Goal: Book appointment/travel/reservation

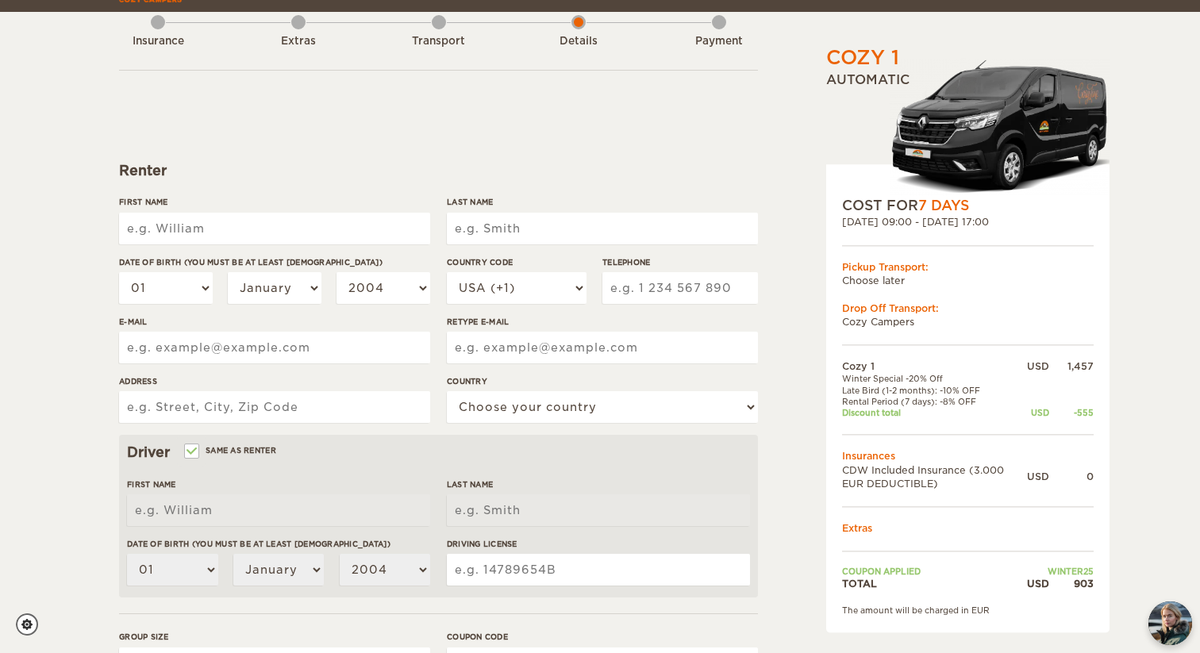
scroll to position [110, 0]
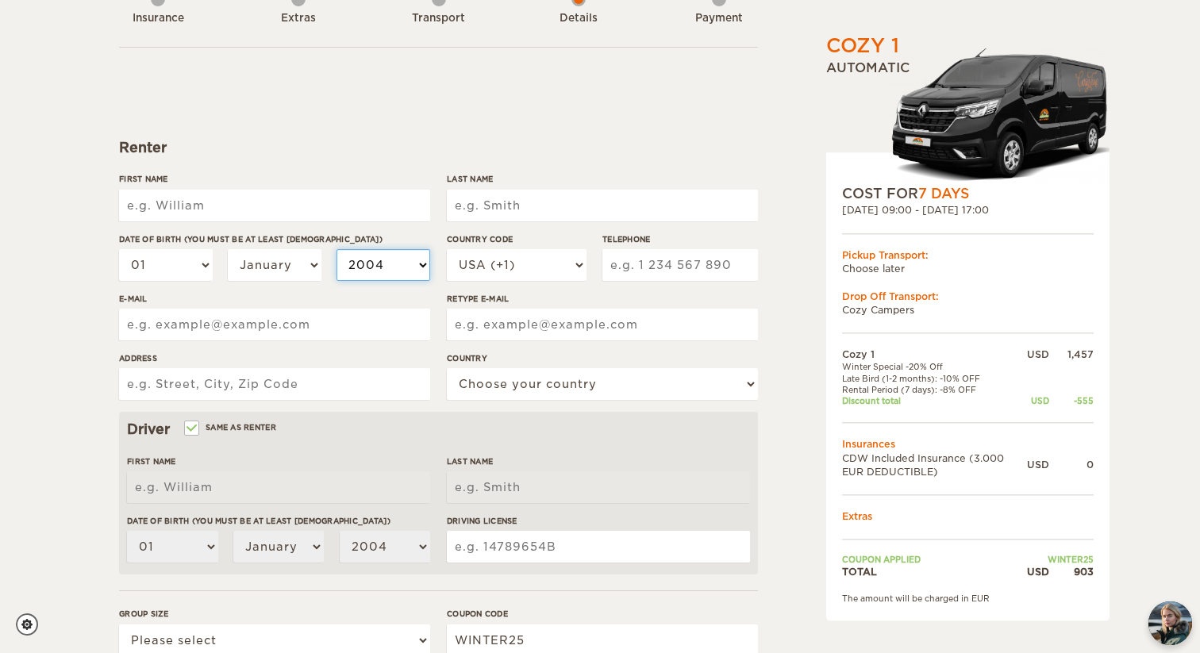
click at [398, 275] on select "2004 2003 2002 2001 2000 1999 1998 1997 1996 1995 1994 1993 1992 1991 1990 1989…" at bounding box center [384, 265] width 94 height 32
click at [264, 269] on select "January February March April May June July August September October November De…" at bounding box center [275, 265] width 94 height 32
select select "03"
click at [228, 249] on select "January February March April May June July August September October November De…" at bounding box center [275, 265] width 94 height 32
select select "03"
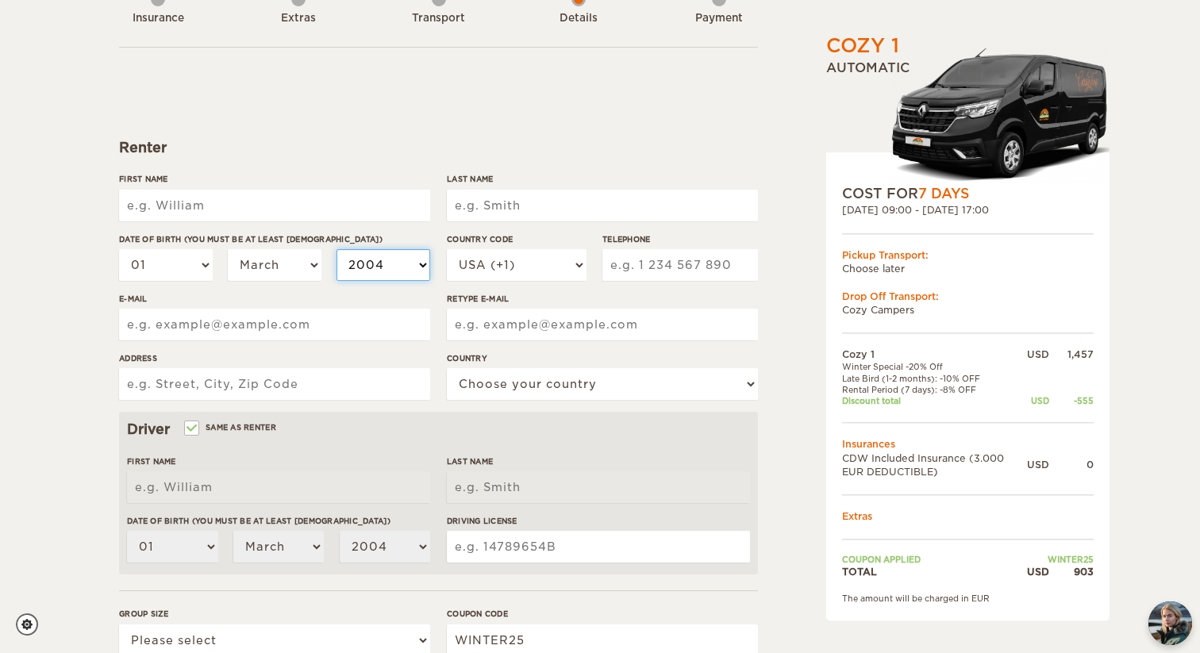
click at [380, 260] on select "2004 2003 2002 2001 2000 1999 1998 1997 1996 1995 1994 1993 1992 1991 1990 1989…" at bounding box center [384, 265] width 94 height 32
click at [337, 249] on select "2004 2003 2002 2001 2000 1999 1998 1997 1996 1995 1994 1993 1992 1991 1990 1989…" at bounding box center [384, 265] width 94 height 32
click at [175, 263] on select "01 02 03 04 05 06 07 08 09 10 11 12 13 14 15 16 17 18 19 20 21 22 23 24 25 26 2…" at bounding box center [166, 265] width 94 height 32
click at [400, 293] on label"] "E-mail" at bounding box center [274, 299] width 311 height 12
click at [400, 309] on input "E-mail" at bounding box center [274, 325] width 311 height 32
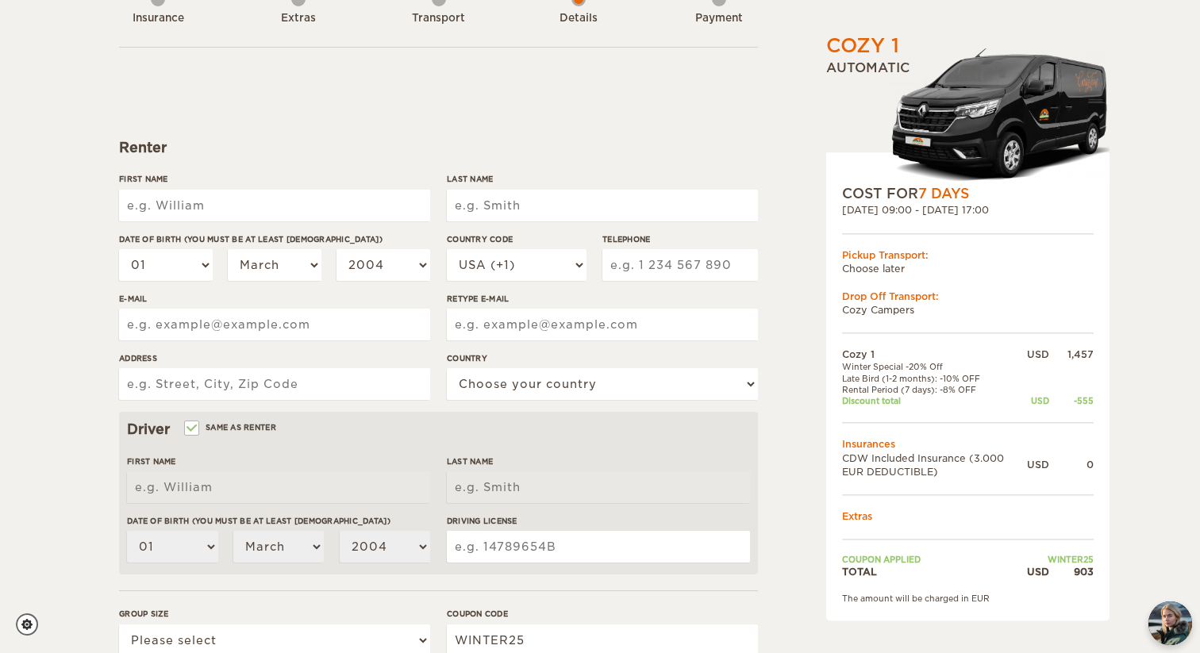
click at [400, 287] on div "01 02 03 04 05 06 07 08 09 10 11 12 13 14 15 16 17 18 19 20 21 22 23 24 25 26 2…" at bounding box center [274, 271] width 311 height 44
click at [399, 274] on select "2004 2003 2002 2001 2000 1999 1998 1997 1996 1995 1994 1993 1992 1991 1990 1989…" at bounding box center [384, 265] width 94 height 32
click at [175, 266] on select "01 02 03 04 05 06 07 08 09 10 11 12 13 14 15 16 17 18 19 20 21 22 23 24 25 26 2…" at bounding box center [166, 265] width 94 height 32
select select "26"
click at [119, 249] on select "01 02 03 04 05 06 07 08 09 10 11 12 13 14 15 16 17 18 19 20 21 22 23 24 25 26 2…" at bounding box center [166, 265] width 94 height 32
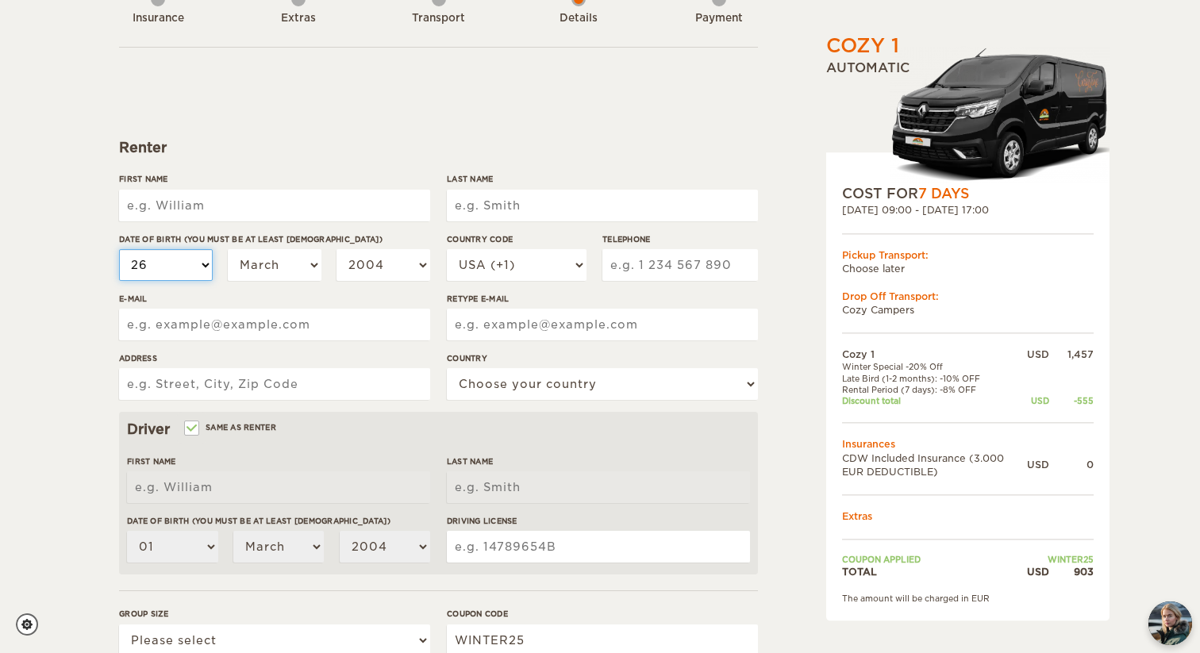
select select "26"
click at [70, 433] on div "Cozy 1 Expand Collapse Total 903 USD Automatic COST FOR 7 Days [DATE] 09:00 - […" at bounding box center [600, 406] width 1200 height 1032
